Goal: Information Seeking & Learning: Learn about a topic

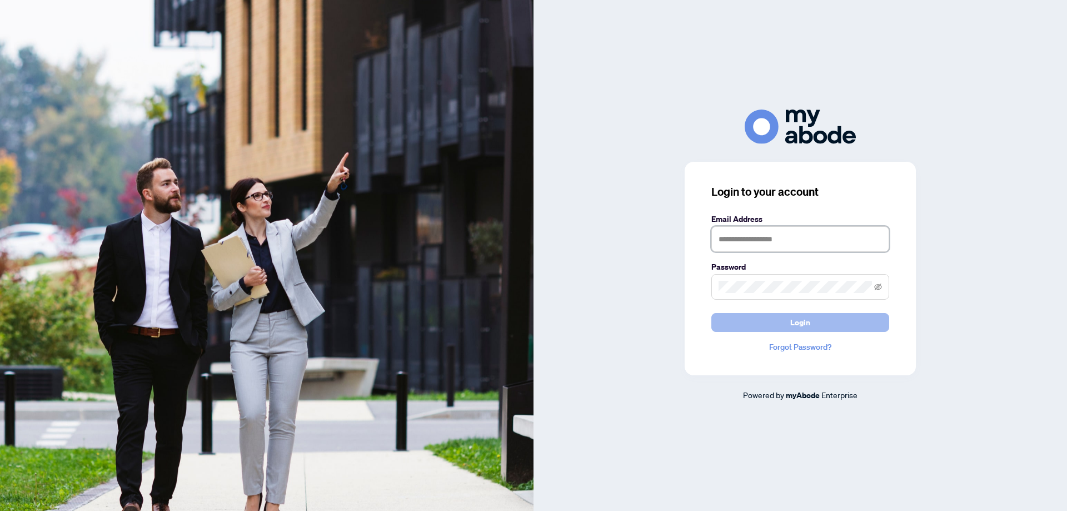
type input "**********"
click at [799, 323] on span "Login" at bounding box center [800, 322] width 20 height 18
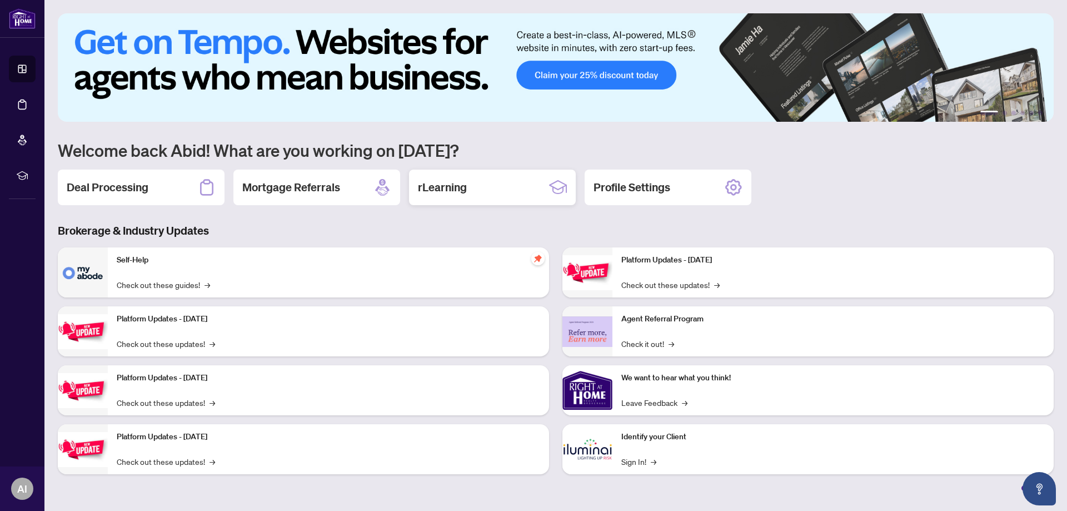
click at [449, 188] on h2 "rLearning" at bounding box center [442, 187] width 49 height 16
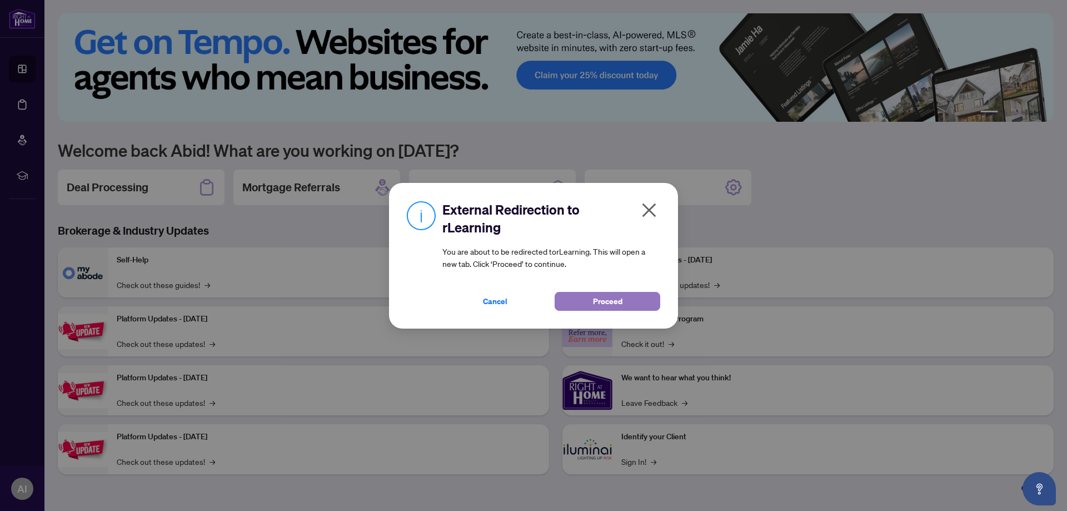
click at [606, 299] on span "Proceed" at bounding box center [607, 301] width 29 height 18
